Goal: Task Accomplishment & Management: Complete application form

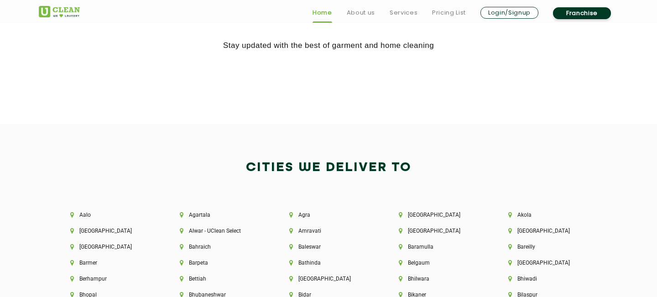
scroll to position [1827, 0]
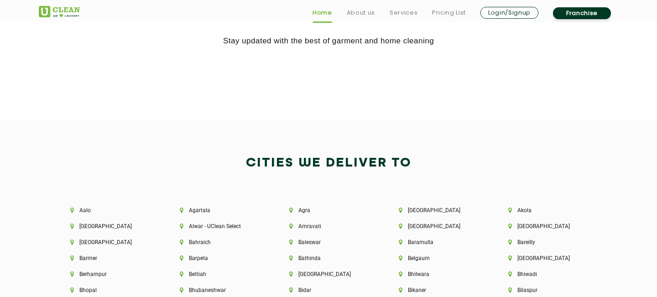
click at [523, 15] on link "Login/Signup" at bounding box center [510, 13] width 58 height 12
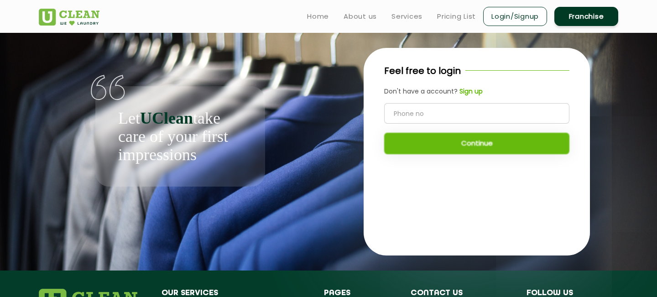
click at [471, 93] on b "Sign up" at bounding box center [471, 91] width 23 height 9
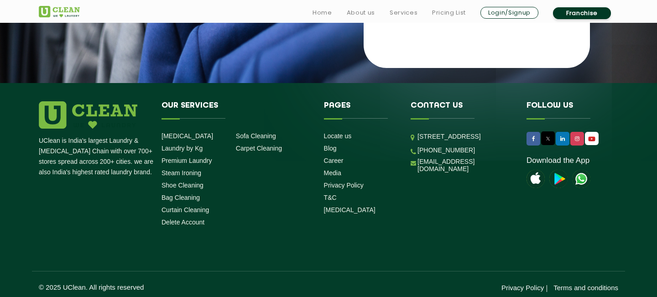
scroll to position [192, 0]
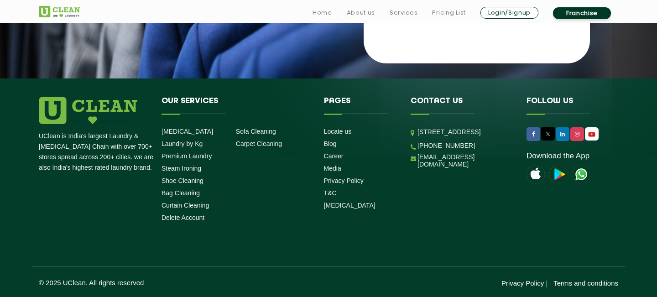
click at [420, 234] on div "UClean is India's largest Laundry & [MEDICAL_DATA] Chain with over 700+ stores …" at bounding box center [328, 192] width 593 height 191
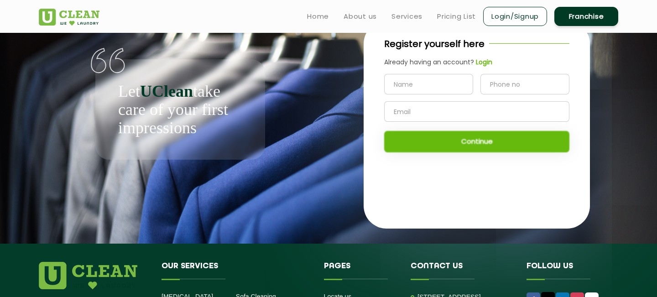
scroll to position [0, 0]
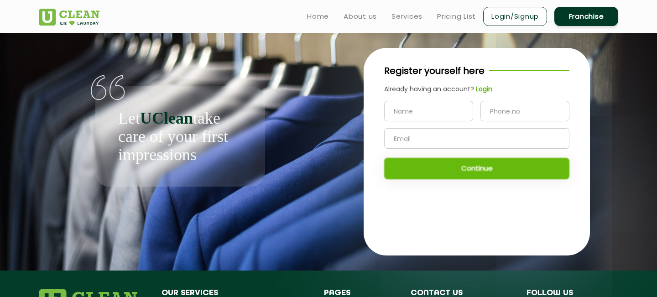
click at [560, 17] on link "Franchise" at bounding box center [587, 16] width 64 height 19
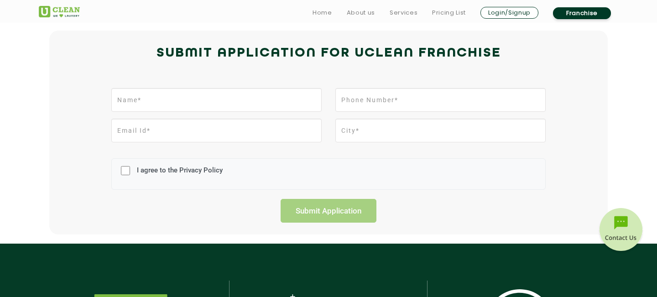
scroll to position [219, 0]
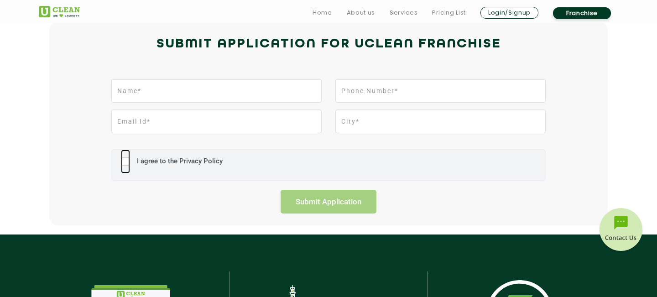
click at [122, 161] on input "I agree to the Privacy Policy" at bounding box center [125, 162] width 9 height 24
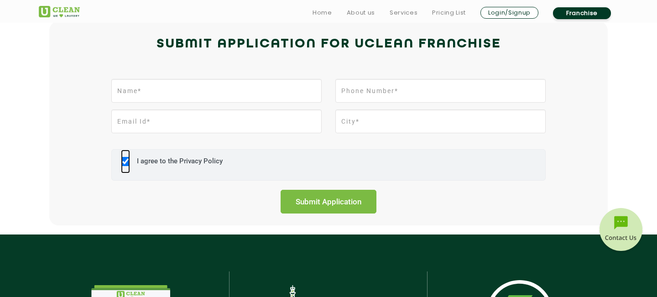
click at [125, 165] on input "I agree to the Privacy Policy" at bounding box center [125, 162] width 9 height 24
checkbox input "false"
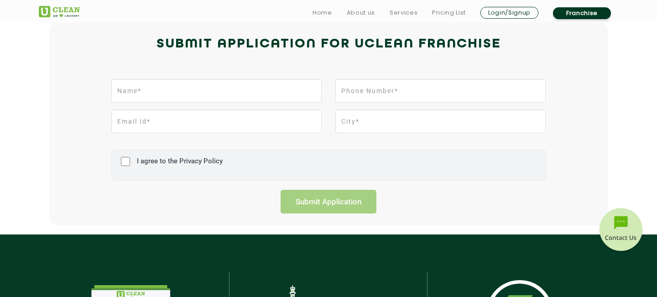
click at [519, 175] on div "I agree to the Privacy Policy" at bounding box center [328, 164] width 435 height 31
